Goal: Information Seeking & Learning: Compare options

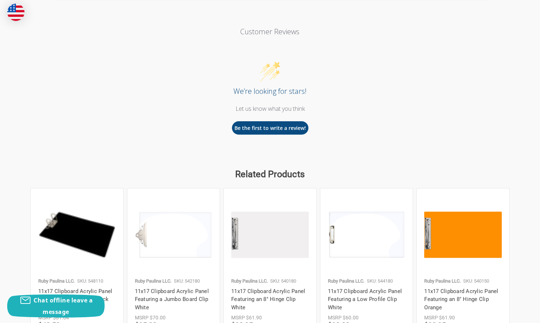
scroll to position [969, 0]
